Goal: Information Seeking & Learning: Compare options

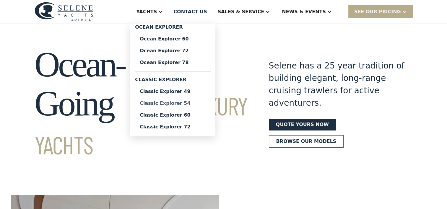
click at [184, 103] on div "Classic Explorer 54" at bounding box center [173, 103] width 66 height 5
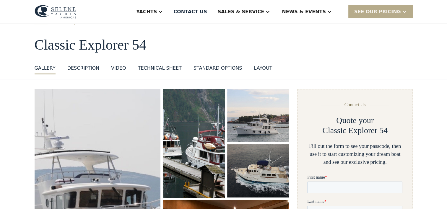
scroll to position [18, 0]
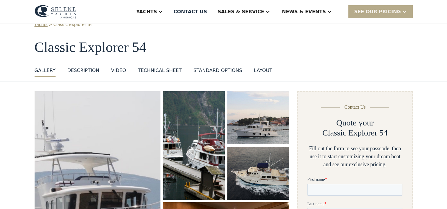
click at [153, 69] on div "Technical sheet" at bounding box center [160, 70] width 44 height 7
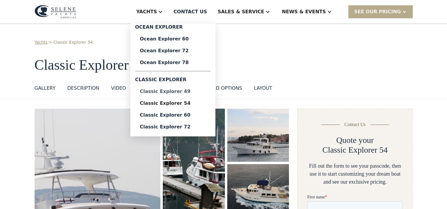
click at [182, 92] on div "Classic Explorer 49" at bounding box center [173, 91] width 66 height 5
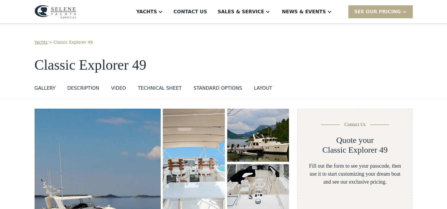
click at [155, 87] on div "Technical sheet" at bounding box center [160, 88] width 44 height 7
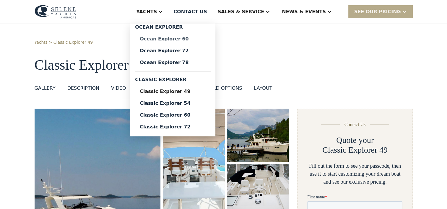
click at [189, 39] on div "Ocean Explorer 60" at bounding box center [173, 39] width 66 height 5
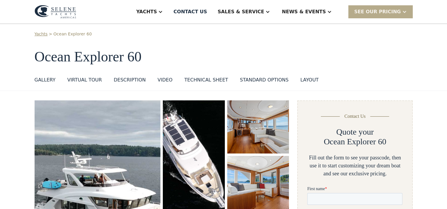
scroll to position [9, 0]
click at [200, 77] on div "Technical sheet" at bounding box center [206, 79] width 44 height 7
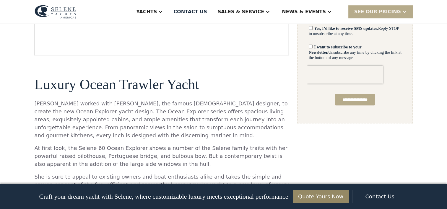
scroll to position [185, 0]
